Goal: Task Accomplishment & Management: Manage account settings

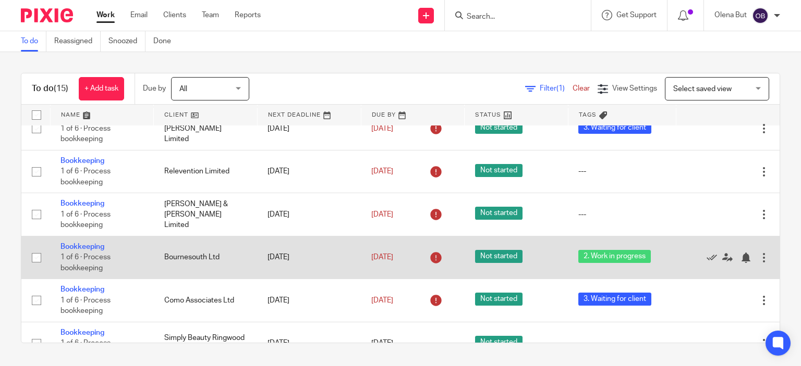
scroll to position [156, 0]
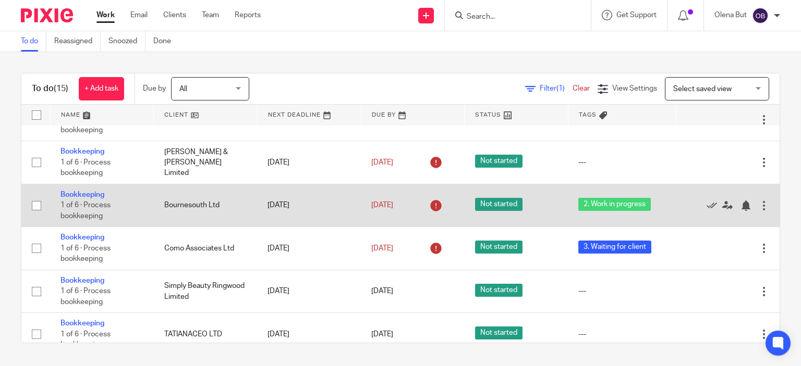
drag, startPoint x: 85, startPoint y: 198, endPoint x: 198, endPoint y: 192, distance: 112.2
click at [85, 198] on link "Bookkeeping" at bounding box center [82, 194] width 44 height 7
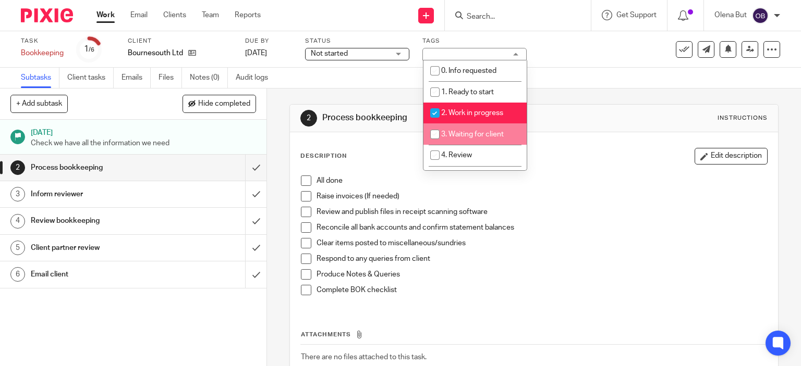
drag, startPoint x: 432, startPoint y: 136, endPoint x: 437, endPoint y: 131, distance: 7.4
click at [432, 136] on input "checkbox" at bounding box center [435, 135] width 20 height 20
checkbox input "true"
click at [432, 114] on input "checkbox" at bounding box center [435, 113] width 20 height 20
checkbox input "false"
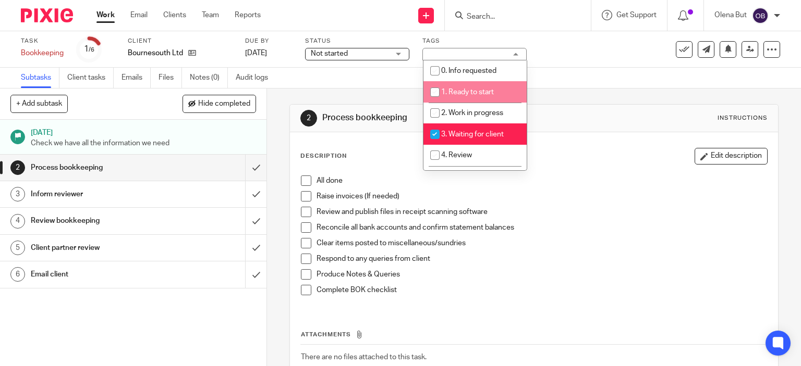
click at [536, 63] on div "Task Bookkeeping Save Bookkeeping 1 /6 Client Bournesouth Ltd Due by 8 Aug 2025…" at bounding box center [400, 49] width 801 height 36
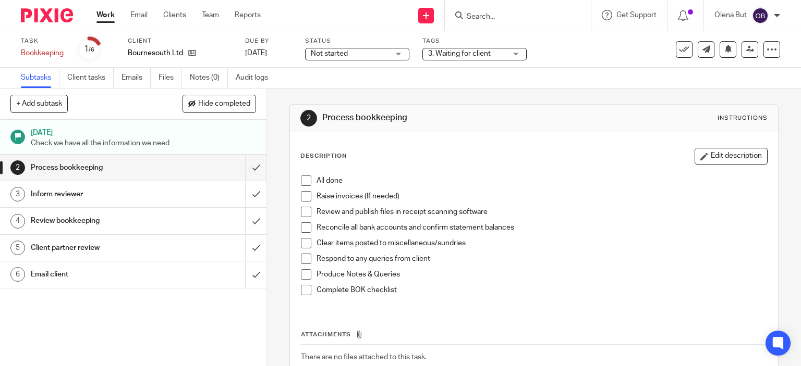
click at [114, 17] on link "Work" at bounding box center [105, 15] width 18 height 10
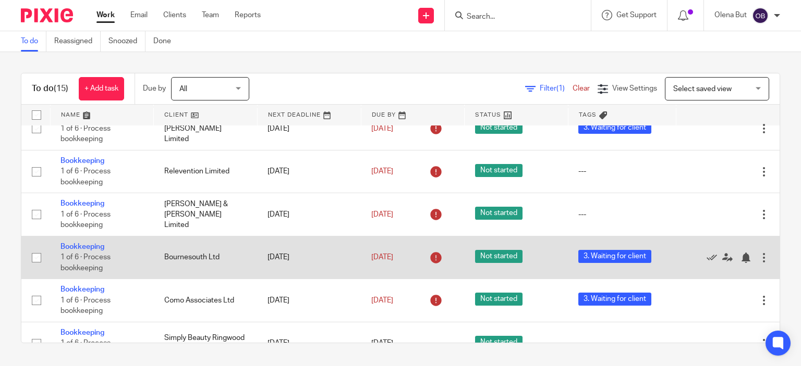
scroll to position [156, 0]
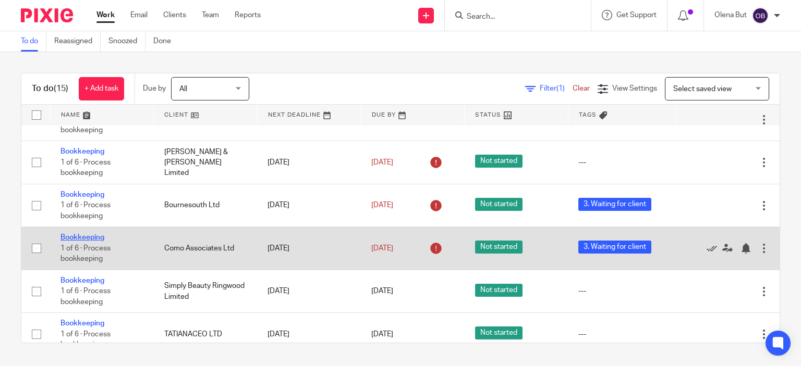
click at [79, 237] on link "Bookkeeping" at bounding box center [82, 237] width 44 height 7
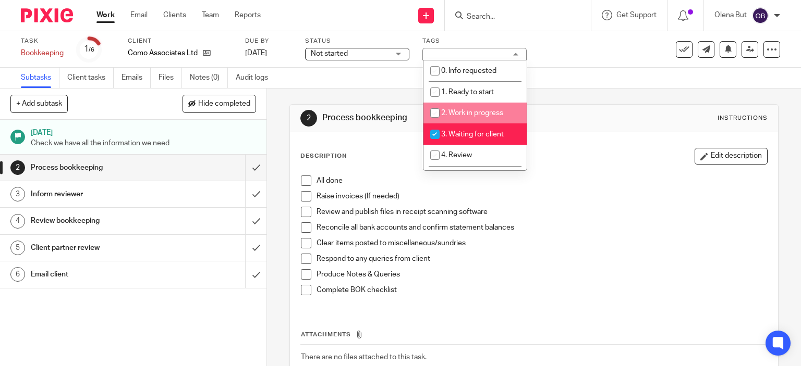
click at [433, 114] on input "checkbox" at bounding box center [435, 113] width 20 height 20
checkbox input "true"
click at [433, 137] on input "checkbox" at bounding box center [435, 135] width 20 height 20
checkbox input "false"
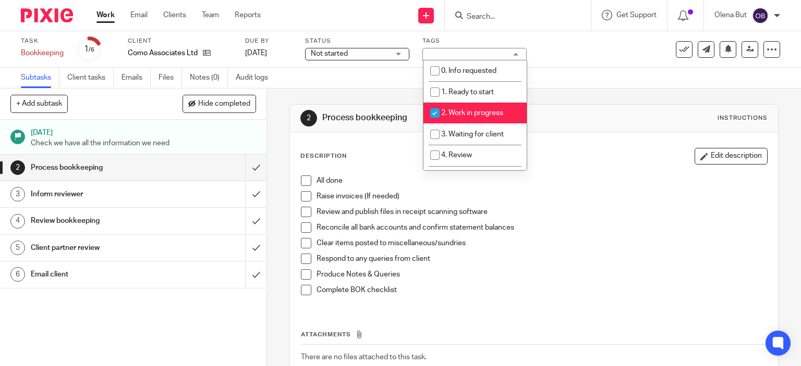
click at [102, 17] on link "Work" at bounding box center [105, 15] width 18 height 10
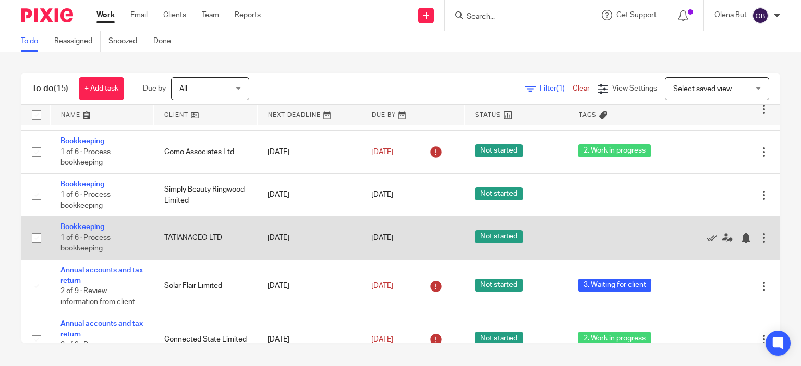
scroll to position [235, 0]
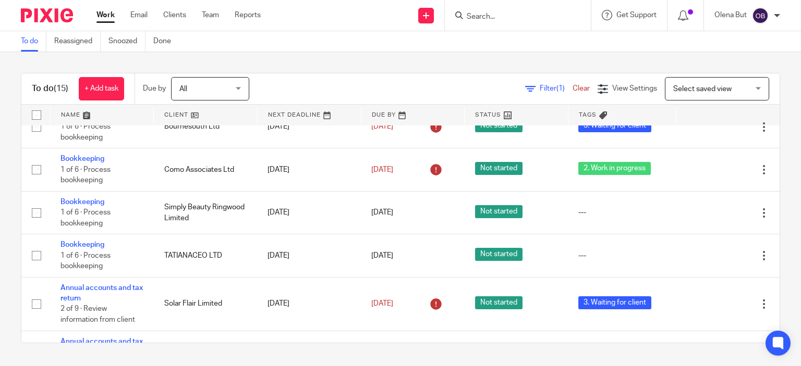
drag, startPoint x: 207, startPoint y: 20, endPoint x: 220, endPoint y: 35, distance: 19.2
click at [207, 20] on link "Team" at bounding box center [210, 15] width 17 height 10
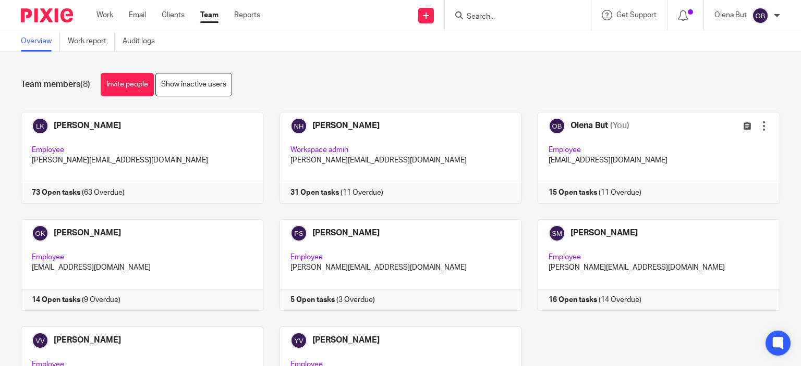
click at [474, 14] on input "Search" at bounding box center [513, 17] width 94 height 9
type input "е"
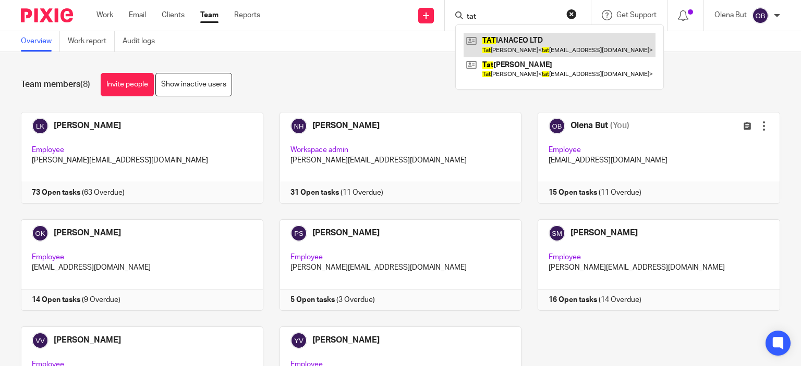
type input "tat"
click at [507, 43] on link at bounding box center [559, 45] width 192 height 24
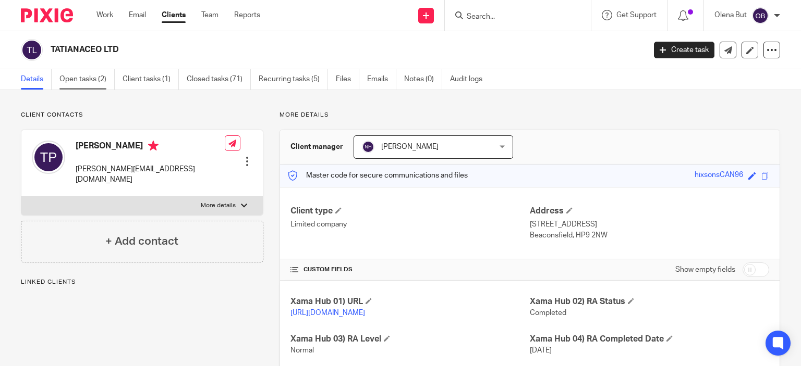
click at [85, 80] on link "Open tasks (2)" at bounding box center [86, 79] width 55 height 20
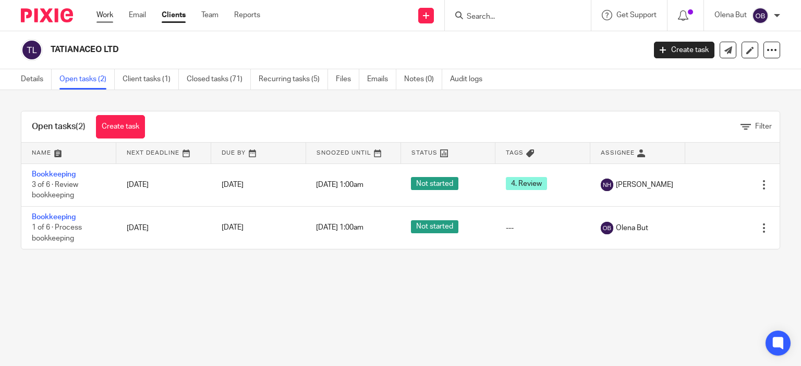
click at [104, 16] on link "Work" at bounding box center [104, 15] width 17 height 10
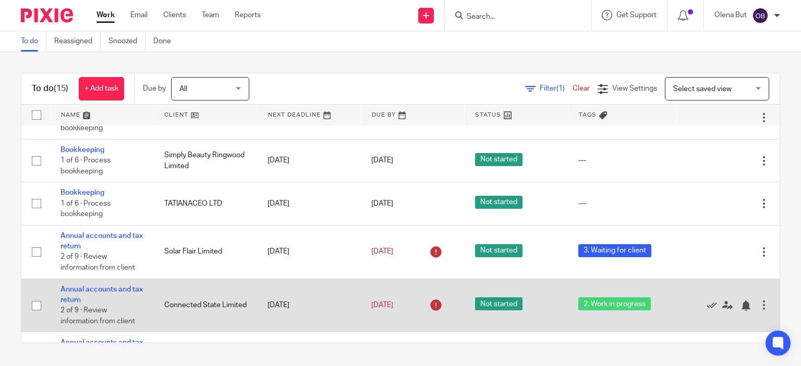
scroll to position [235, 0]
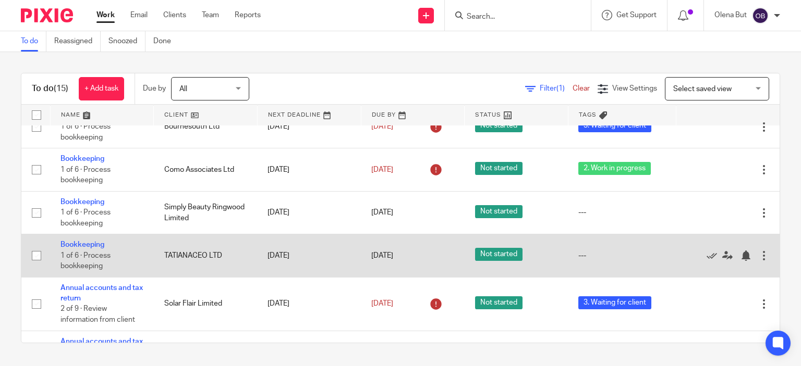
click at [759, 261] on div at bounding box center [764, 256] width 10 height 10
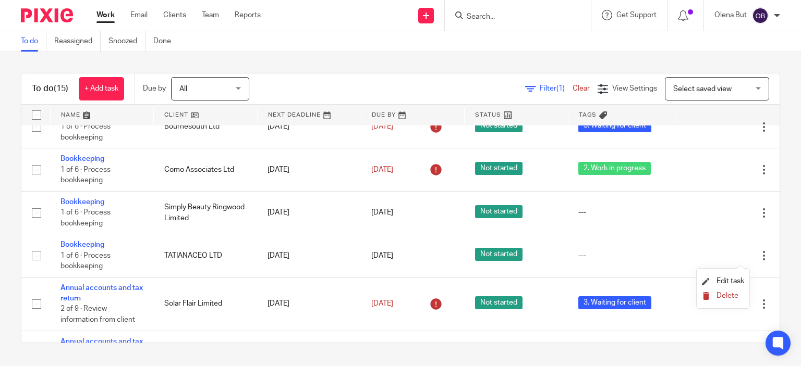
click at [723, 295] on span "Delete" at bounding box center [727, 295] width 22 height 7
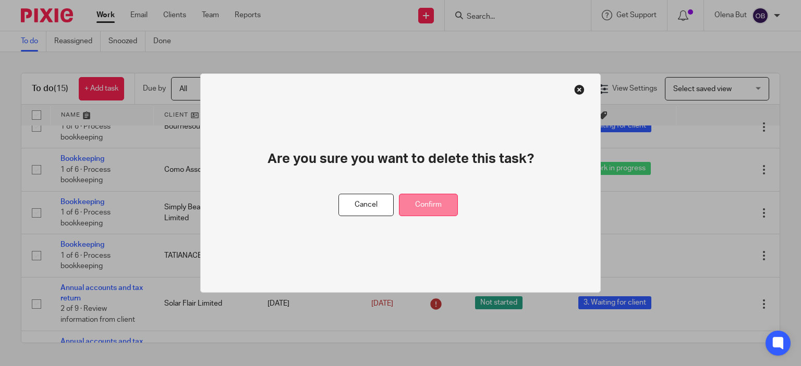
click at [431, 200] on button "Confirm" at bounding box center [428, 205] width 59 height 22
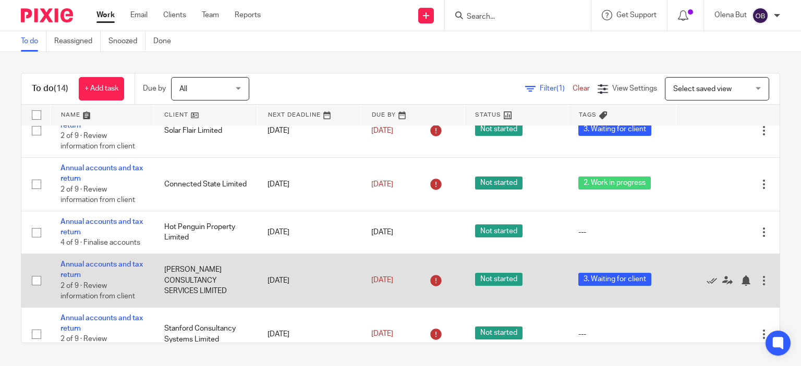
scroll to position [348, 0]
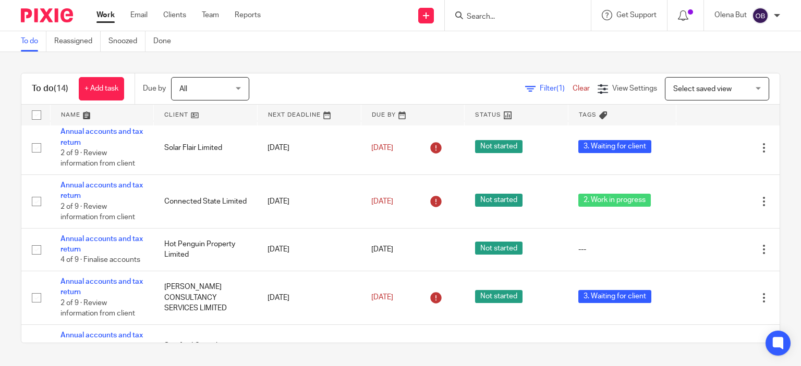
click at [507, 13] on input "Search" at bounding box center [513, 17] width 94 height 9
type input "ы"
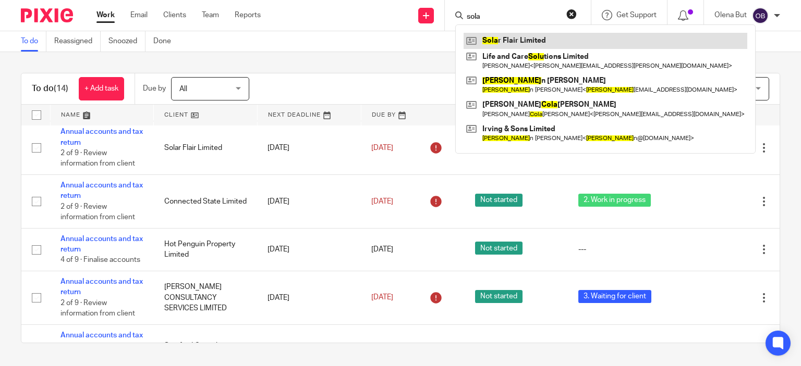
type input "sola"
click at [509, 41] on link at bounding box center [605, 41] width 284 height 16
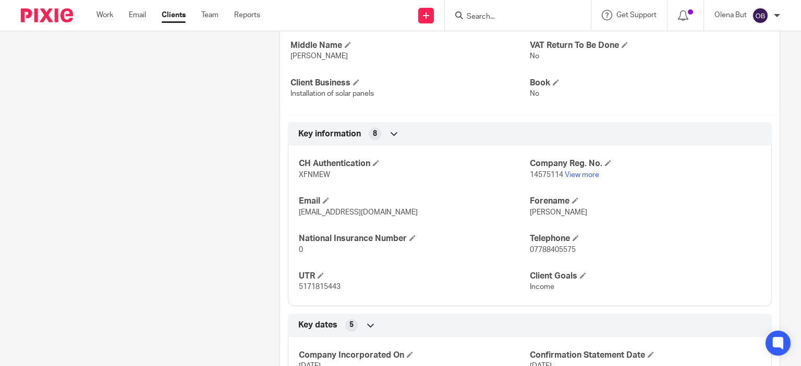
scroll to position [469, 0]
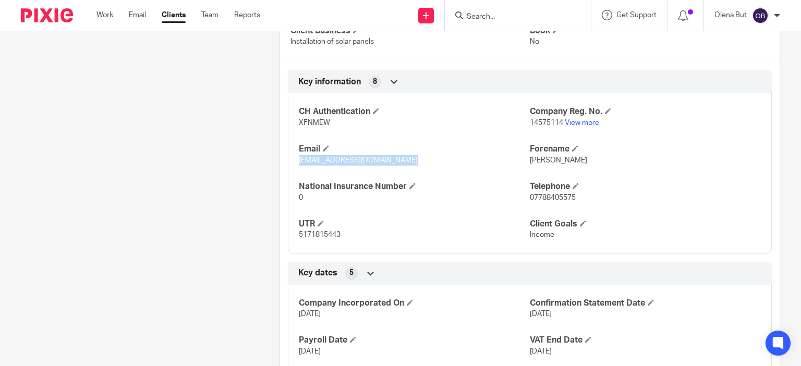
drag, startPoint x: 292, startPoint y: 172, endPoint x: 408, endPoint y: 170, distance: 116.3
click at [408, 170] on div "CH Authentication XFNMEW Company Reg. No. 14575114 View more Email [EMAIL_ADDRE…" at bounding box center [530, 169] width 484 height 168
copy span "[EMAIL_ADDRESS][DOMAIN_NAME]"
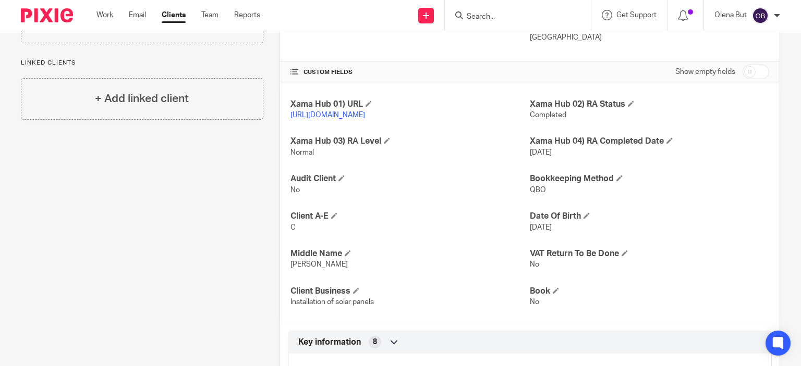
scroll to position [0, 0]
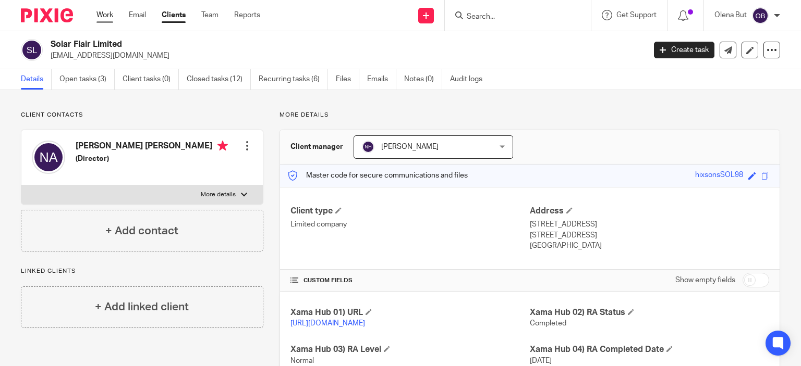
click at [107, 18] on link "Work" at bounding box center [104, 15] width 17 height 10
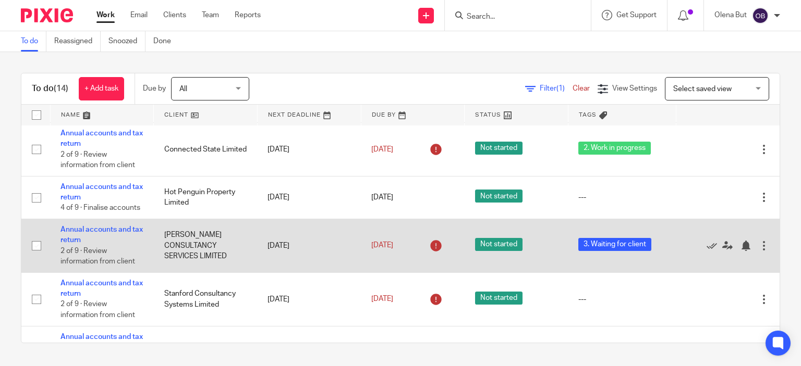
scroll to position [348, 0]
